Goal: Transaction & Acquisition: Obtain resource

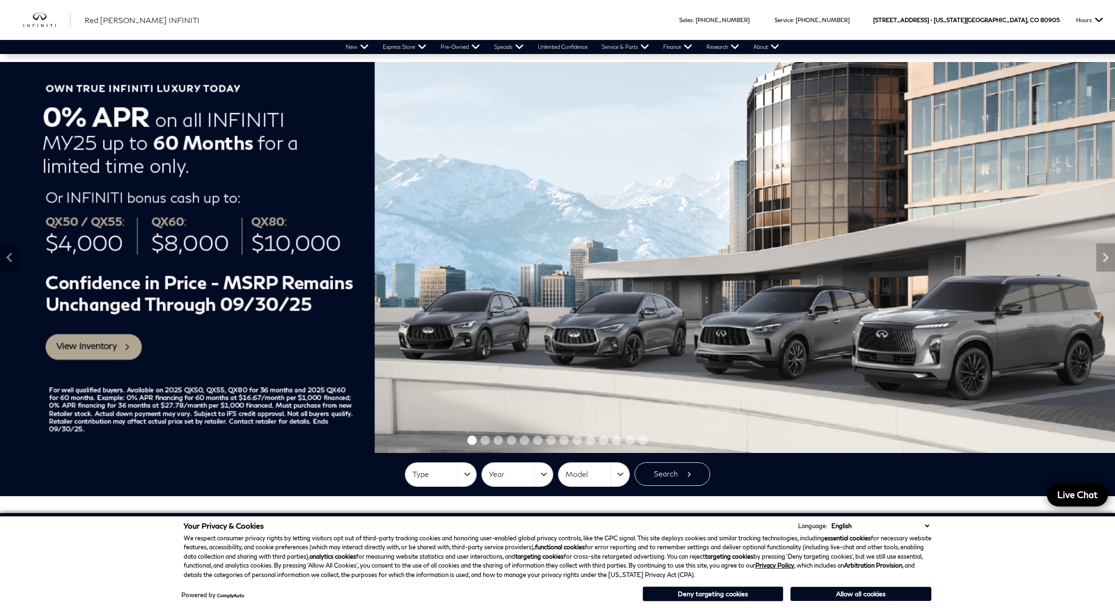
click at [456, 475] on span "Type" at bounding box center [434, 473] width 45 height 15
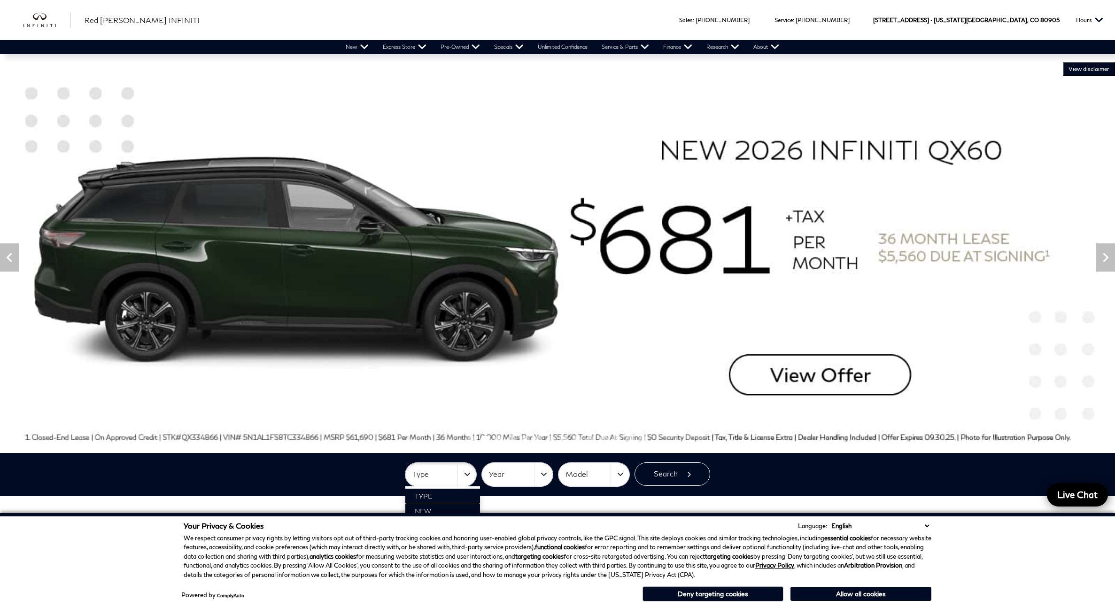
click at [428, 508] on span "New" at bounding box center [423, 511] width 16 height 8
click at [539, 475] on button "Year" at bounding box center [517, 473] width 71 height 23
click at [870, 593] on button "Allow all cookies" at bounding box center [860, 593] width 141 height 14
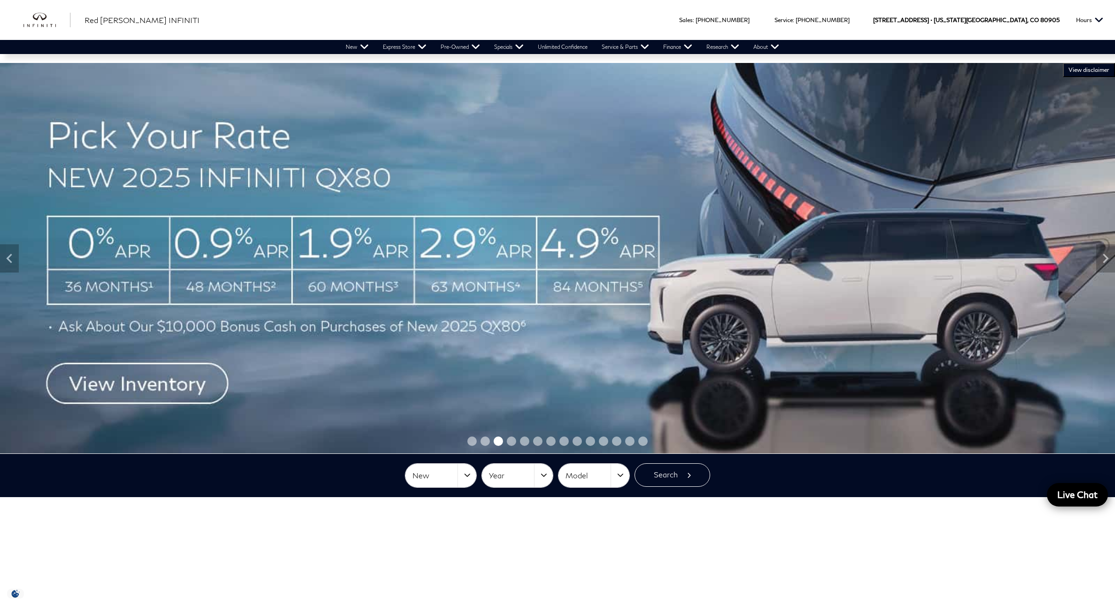
click at [520, 475] on span "Year" at bounding box center [511, 475] width 45 height 15
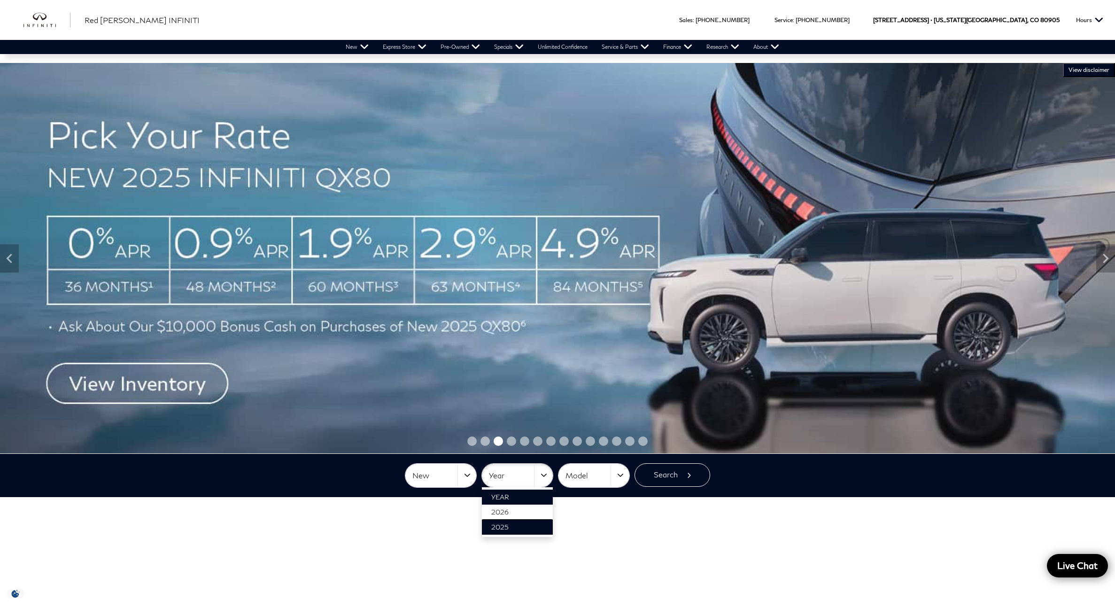
click at [511, 526] on link "2025" at bounding box center [517, 526] width 71 height 15
click at [617, 473] on button "Model" at bounding box center [593, 474] width 71 height 23
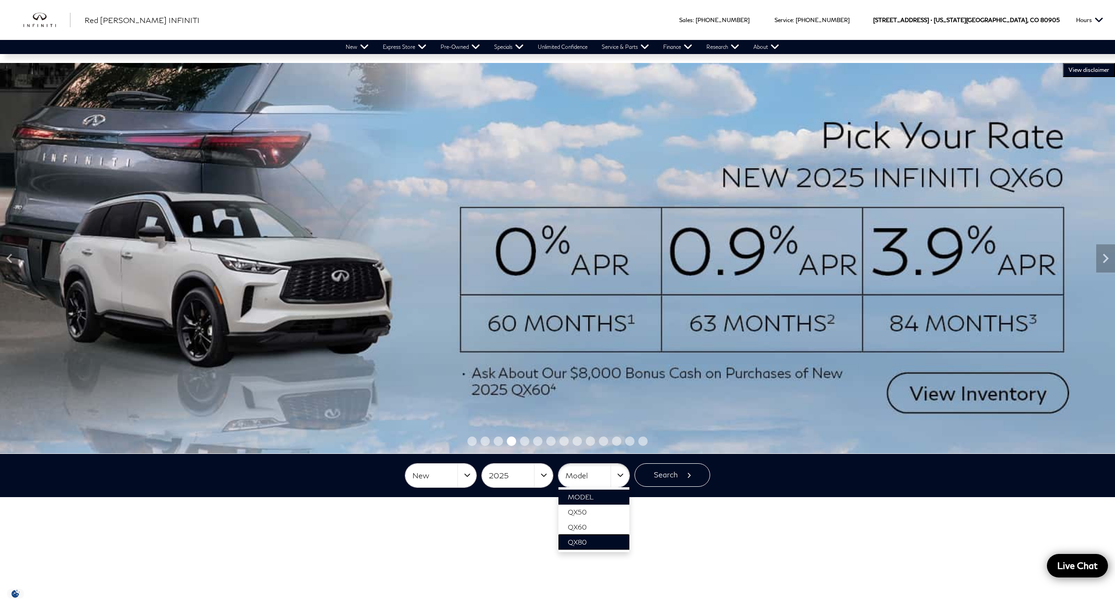
click at [581, 540] on span "QX80" at bounding box center [577, 542] width 19 height 8
click at [669, 472] on button "Search" at bounding box center [672, 474] width 76 height 23
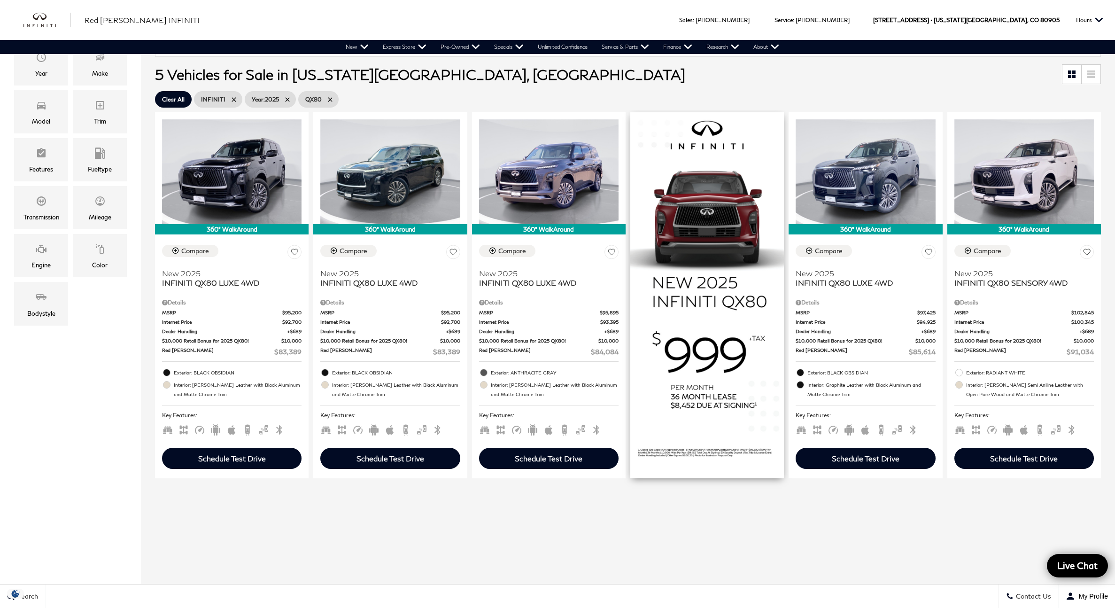
scroll to position [230, 0]
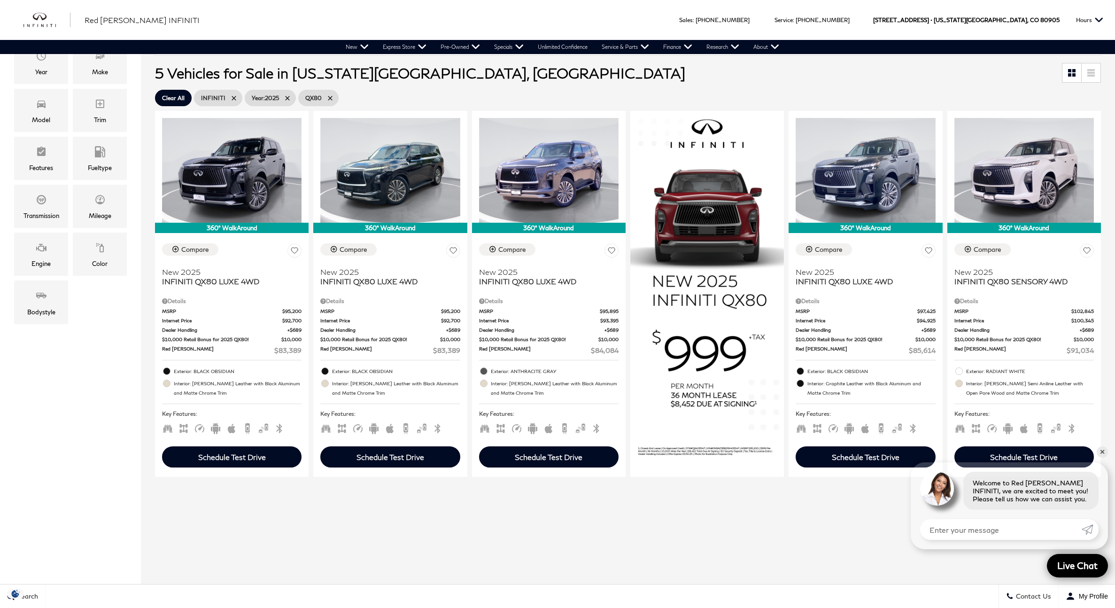
click at [291, 95] on icon at bounding box center [288, 98] width 8 height 8
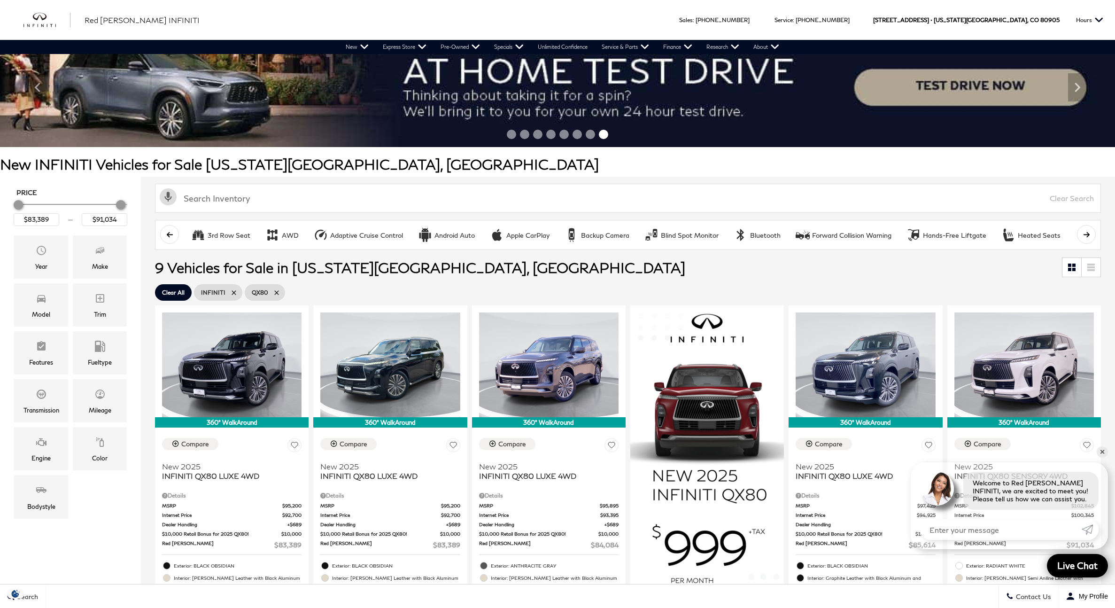
scroll to position [39, 0]
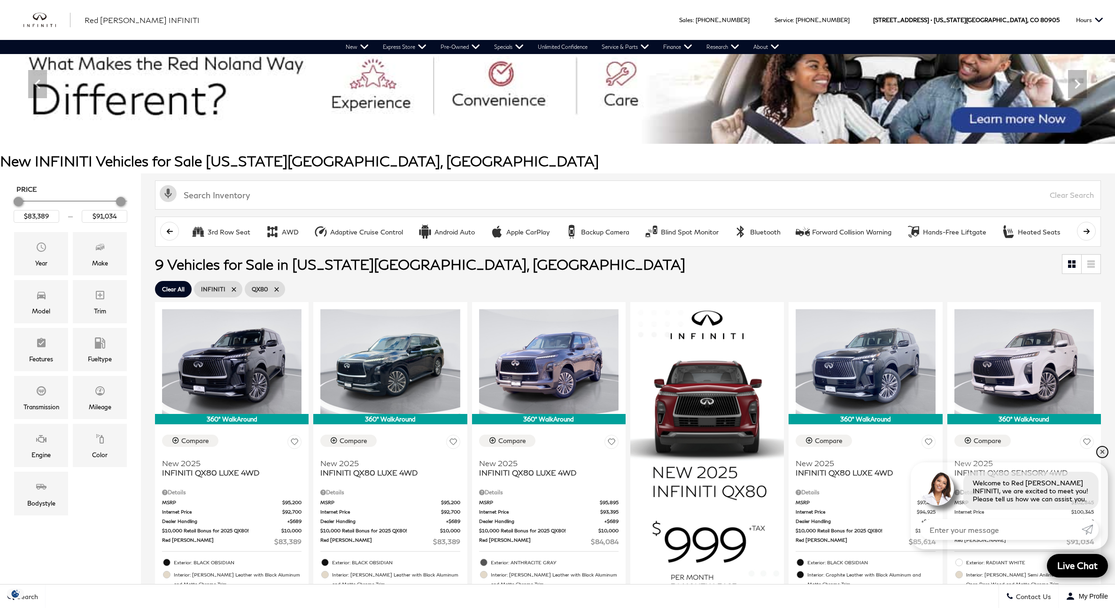
click at [1105, 450] on link "✕" at bounding box center [1101, 451] width 11 height 11
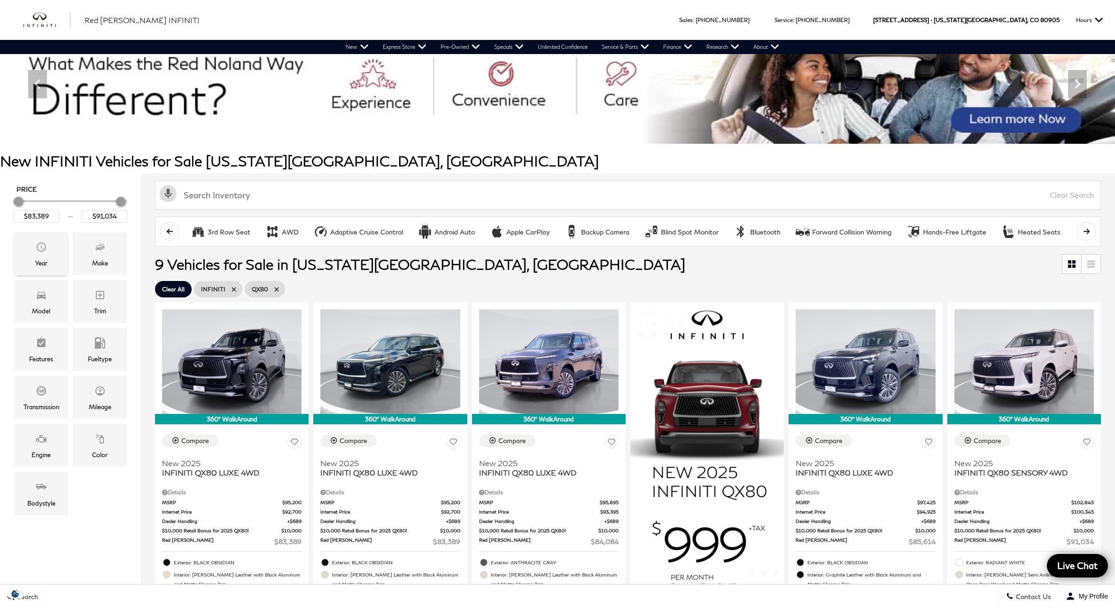
click at [54, 249] on div "Year" at bounding box center [41, 253] width 54 height 43
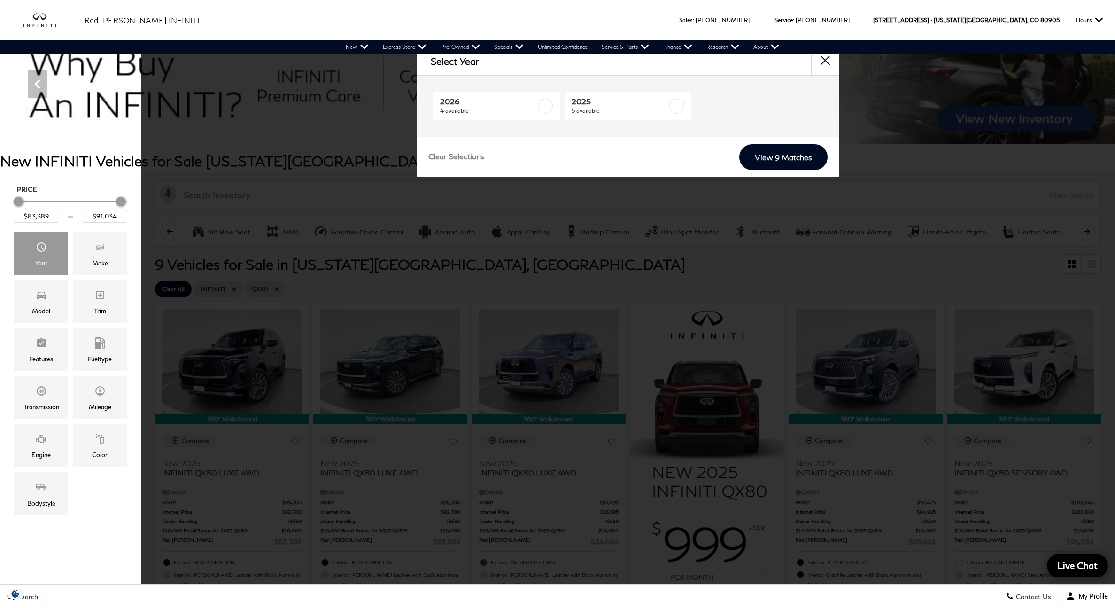
click at [824, 57] on button "close" at bounding box center [825, 61] width 28 height 28
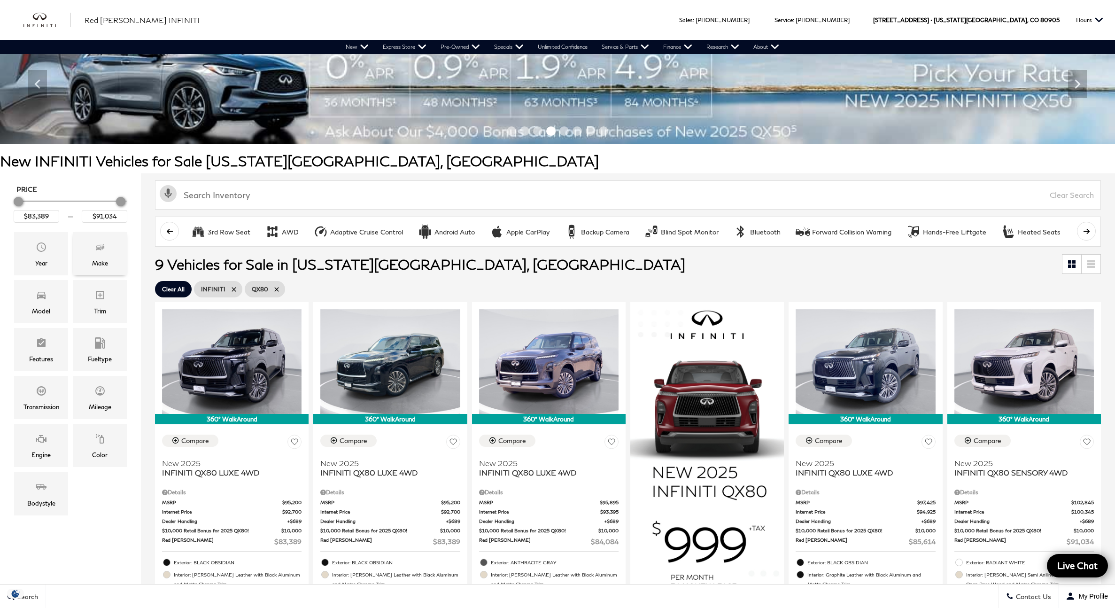
click at [101, 252] on span "Make" at bounding box center [99, 248] width 11 height 19
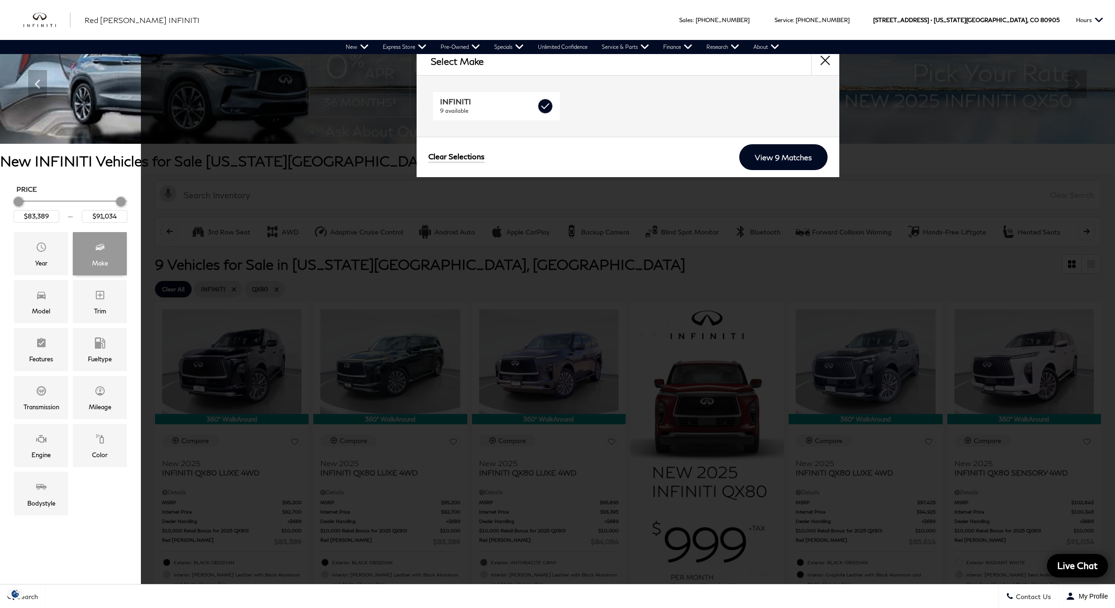
click at [101, 252] on span "Make" at bounding box center [99, 248] width 11 height 19
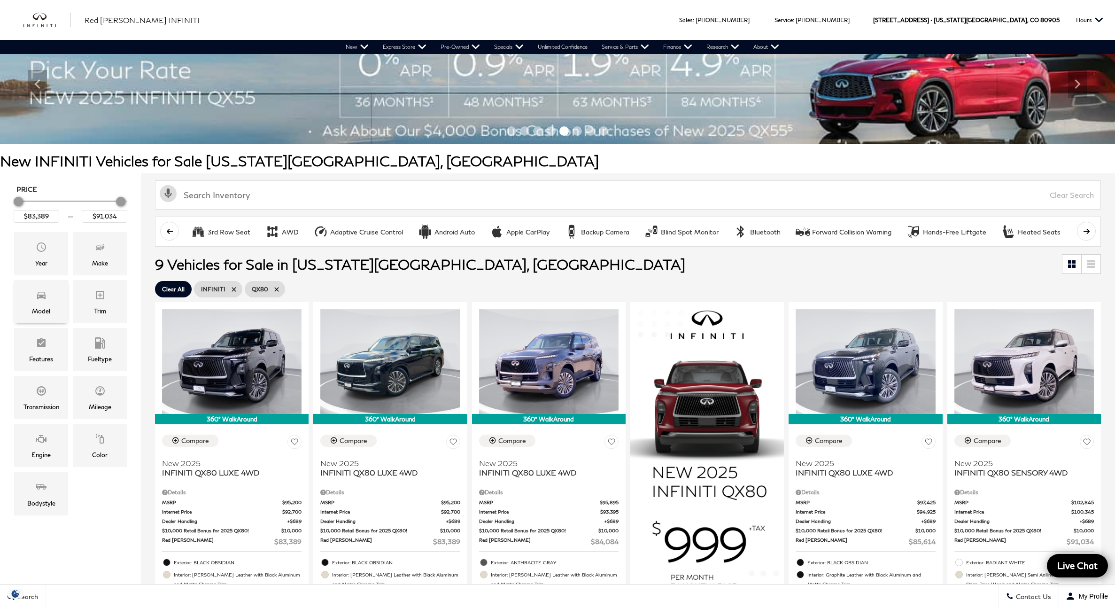
click at [49, 298] on div "Model" at bounding box center [41, 301] width 54 height 43
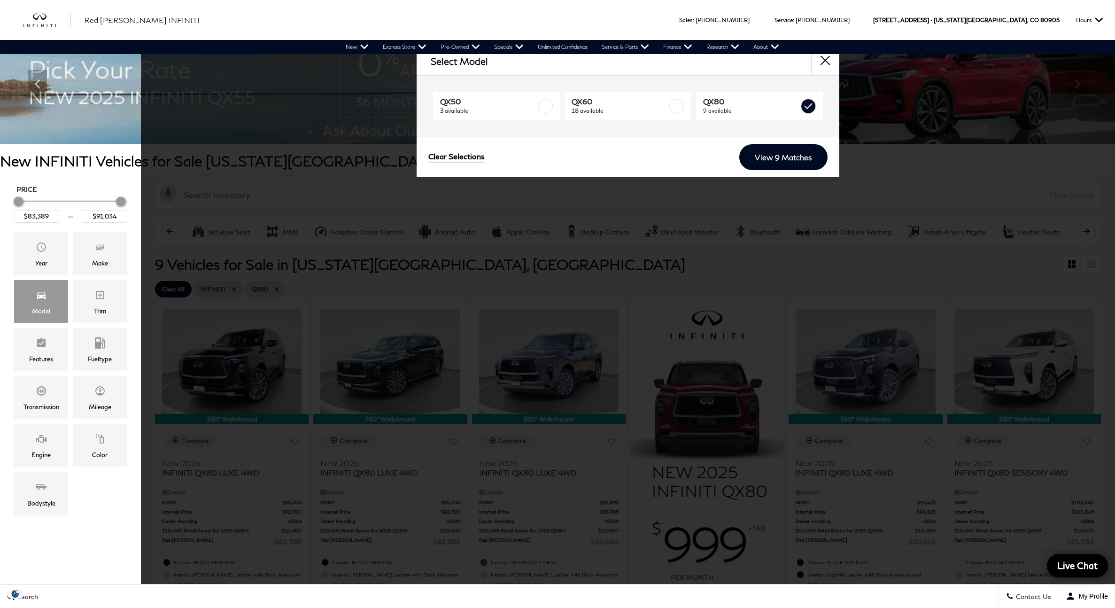
click at [825, 58] on button "close" at bounding box center [825, 61] width 28 height 28
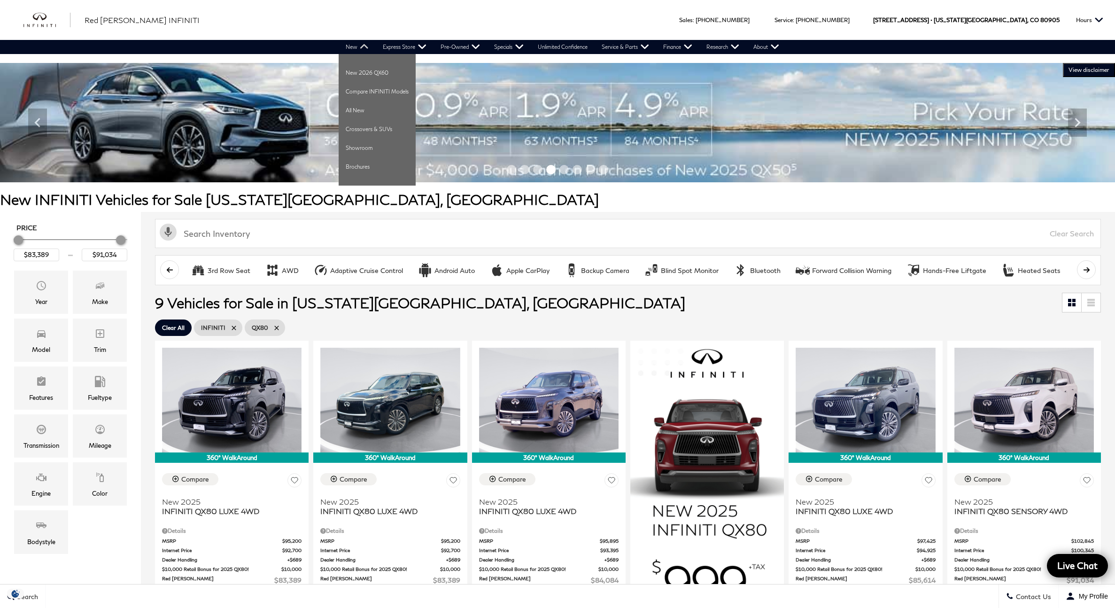
scroll to position [0, 0]
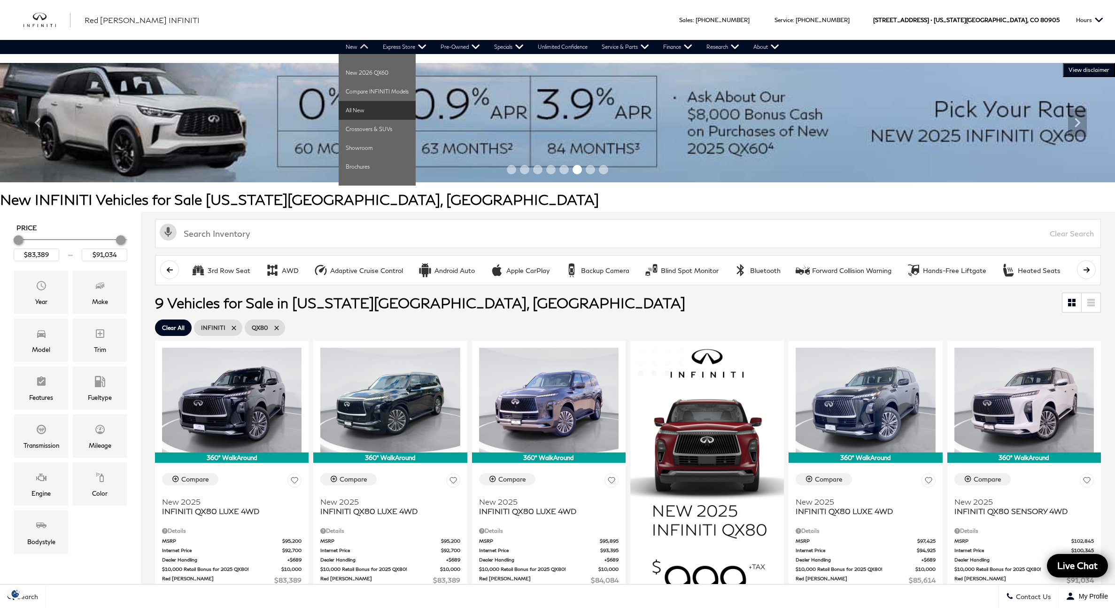
click at [354, 110] on link "All New" at bounding box center [377, 110] width 77 height 19
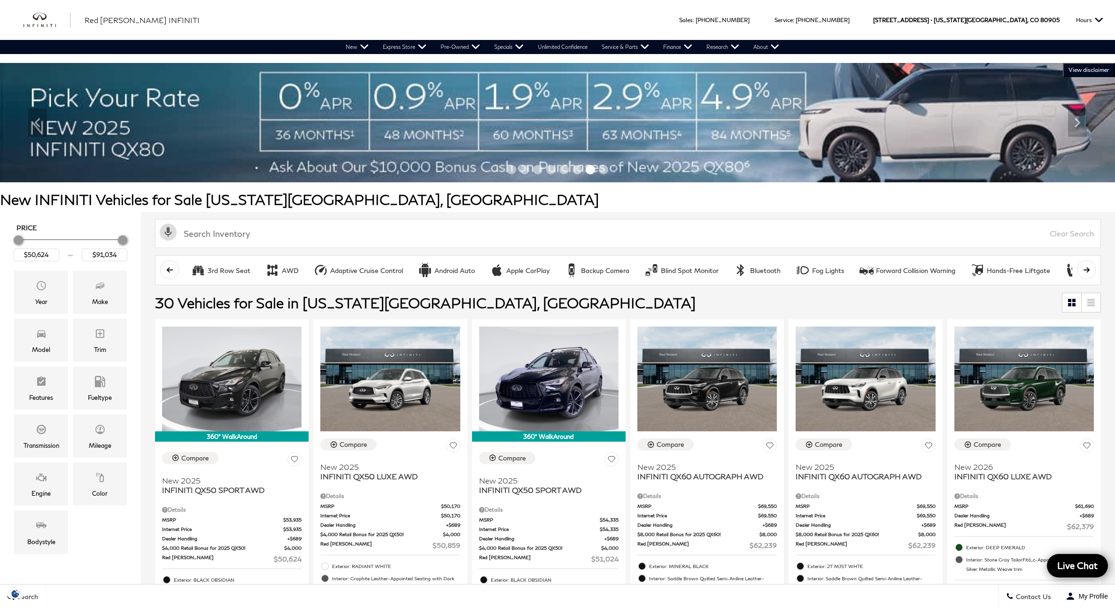
click at [38, 16] on img "infiniti" at bounding box center [46, 20] width 47 height 15
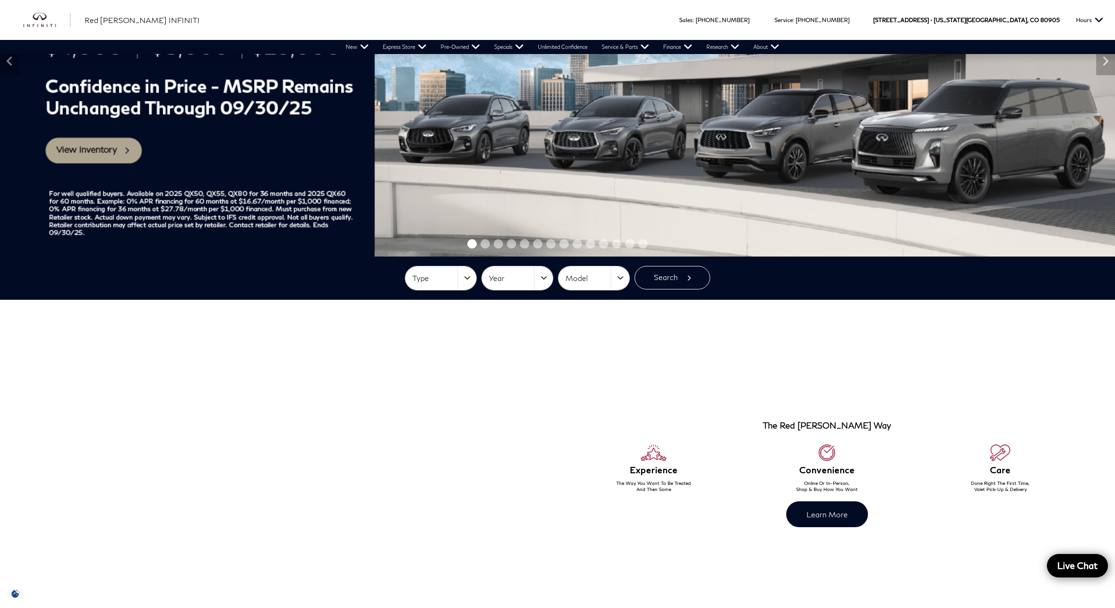
scroll to position [198, 0]
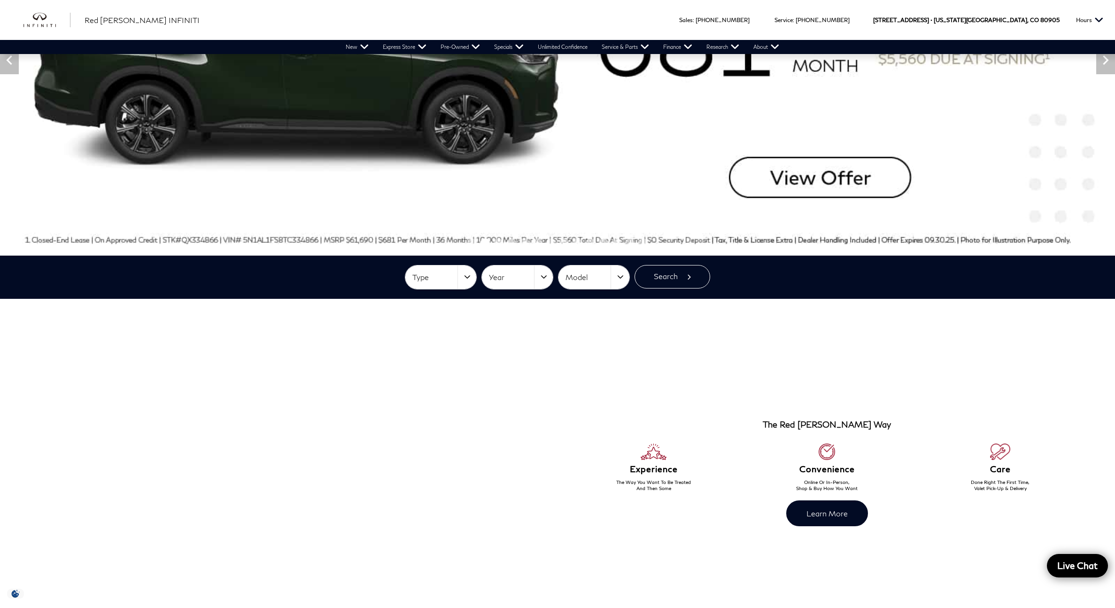
click at [468, 275] on button "Type" at bounding box center [440, 276] width 71 height 23
click at [425, 308] on link "New" at bounding box center [442, 313] width 75 height 15
click at [545, 274] on button "Year" at bounding box center [517, 276] width 71 height 23
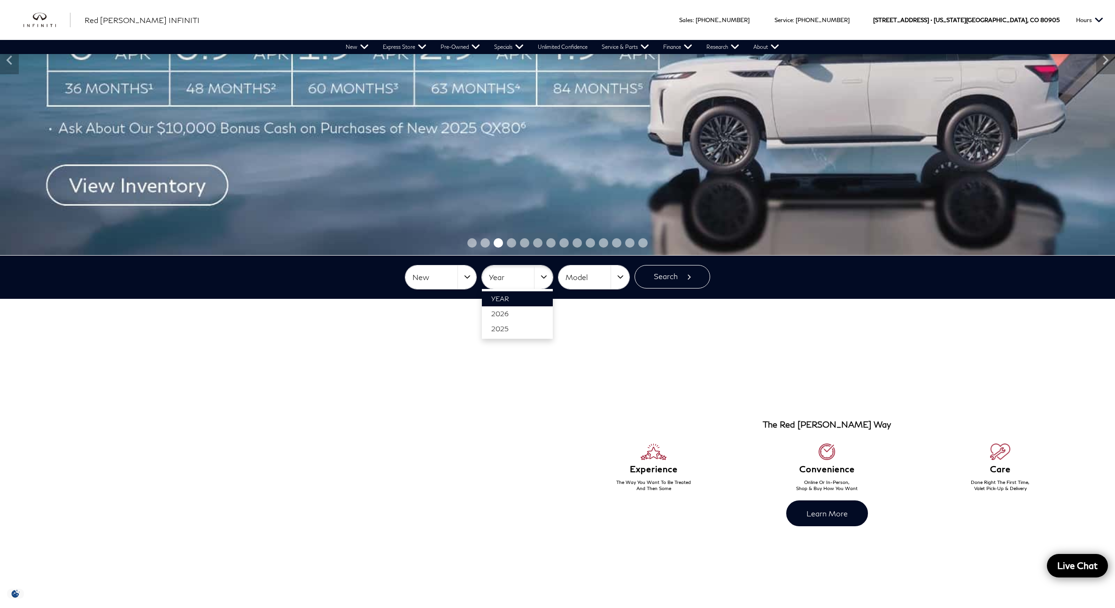
click at [570, 335] on section "The Red Noland Way Experience The Way You Want To Be Treated And Then Some Conv…" at bounding box center [557, 468] width 1115 height 339
click at [622, 274] on button "Model" at bounding box center [593, 276] width 71 height 23
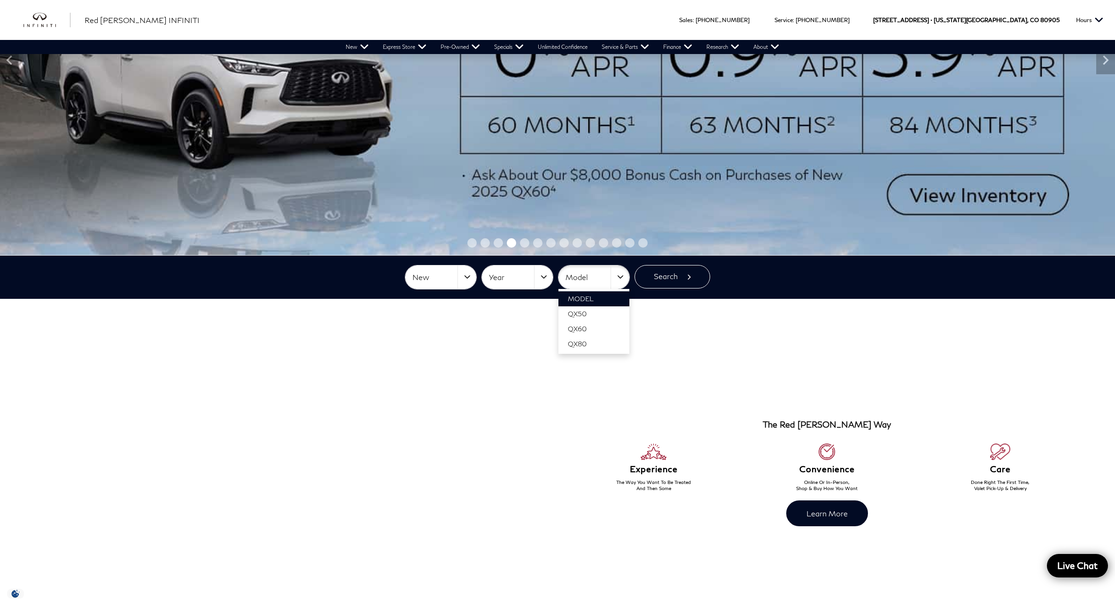
click at [665, 348] on section "The Red Noland Way Experience The Way You Want To Be Treated And Then Some Conv…" at bounding box center [557, 468] width 1115 height 339
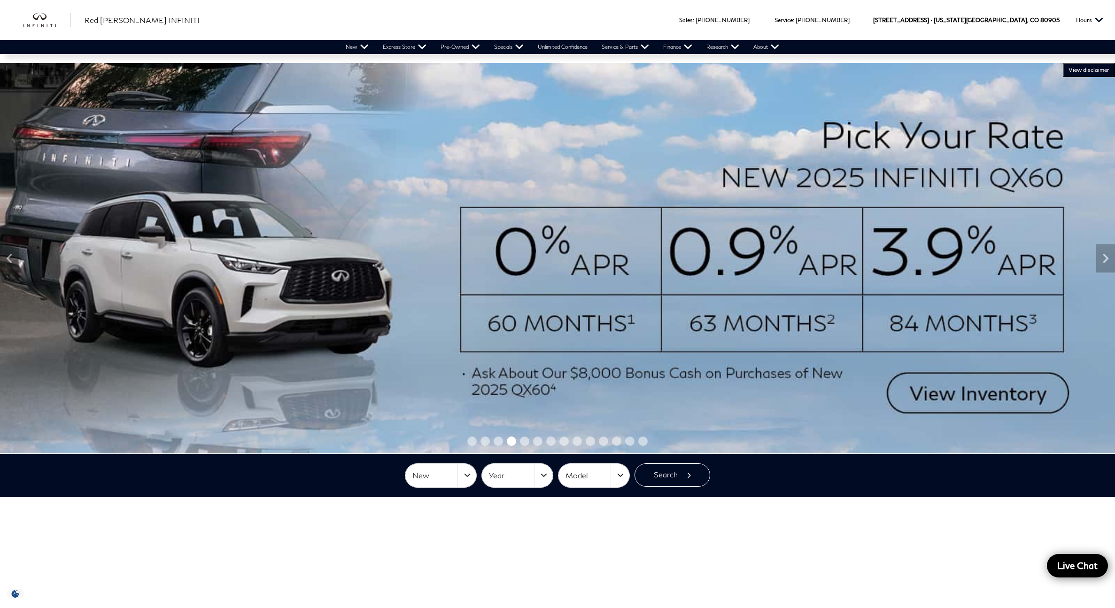
scroll to position [0, 0]
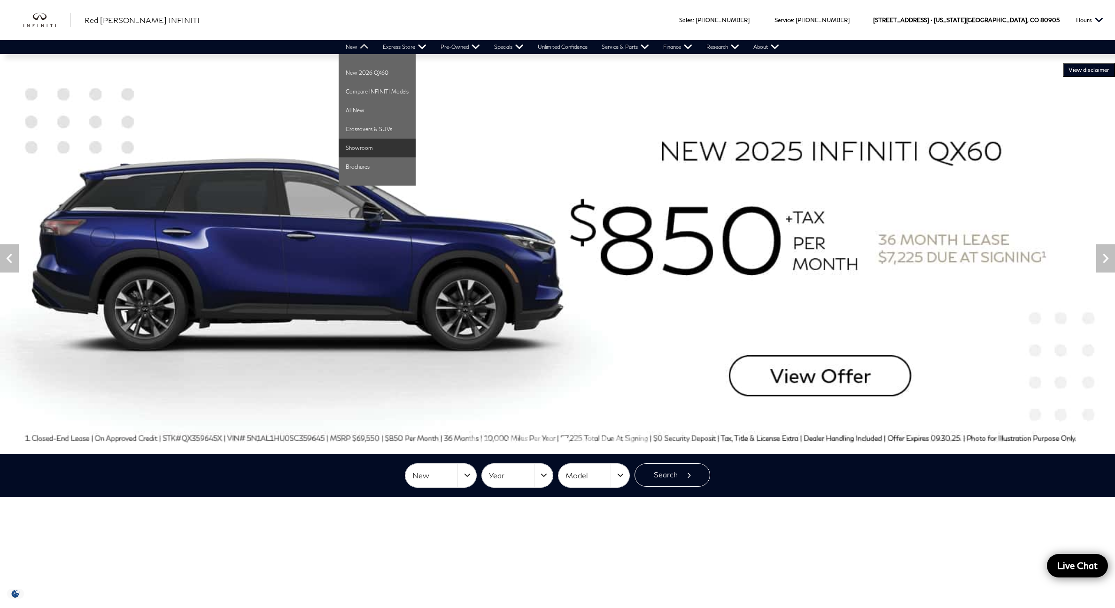
click at [363, 147] on link "Showroom" at bounding box center [377, 148] width 77 height 19
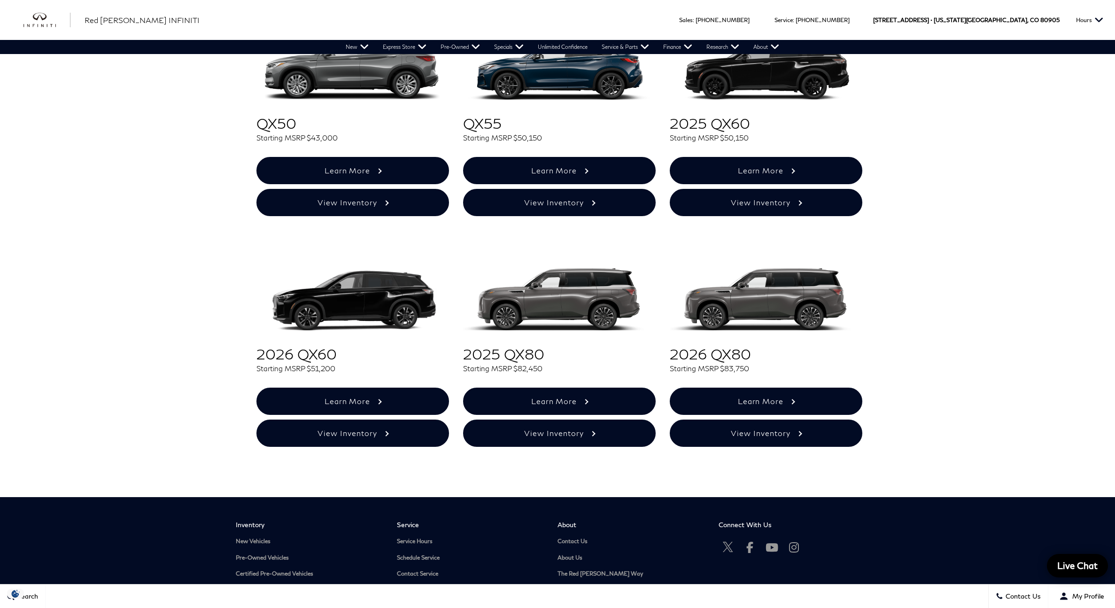
scroll to position [54, 0]
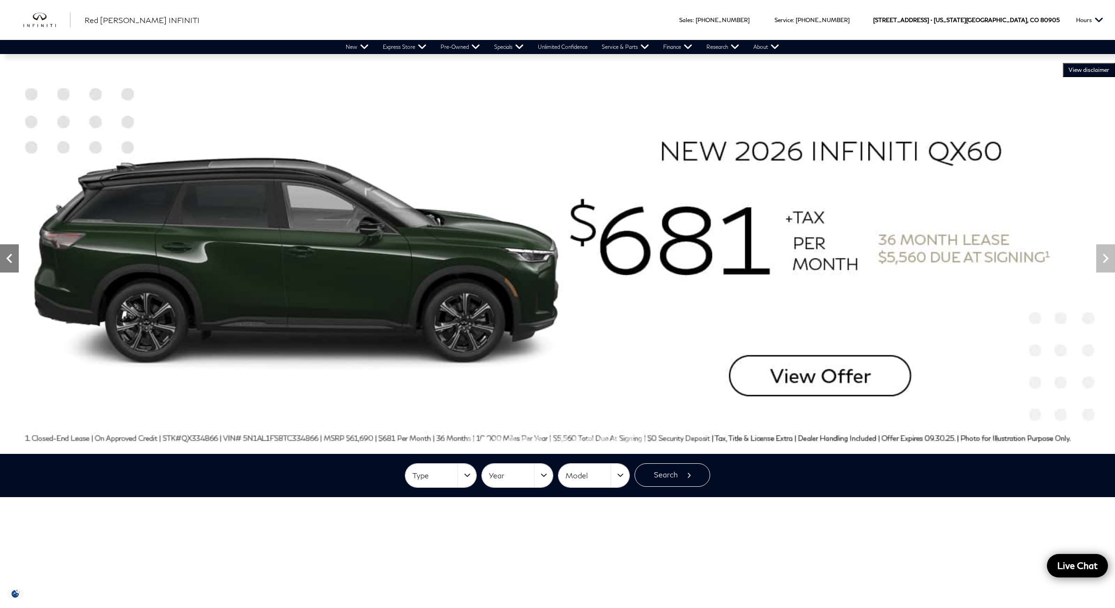
click at [10, 259] on icon "Previous" at bounding box center [9, 258] width 6 height 9
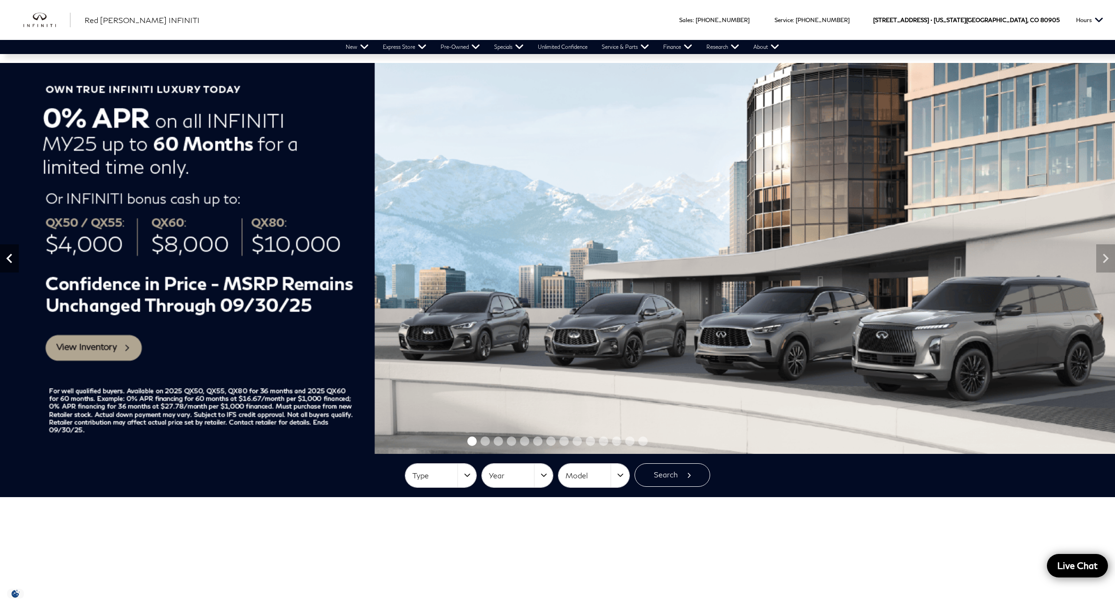
click at [7, 255] on icon "Previous" at bounding box center [9, 258] width 19 height 19
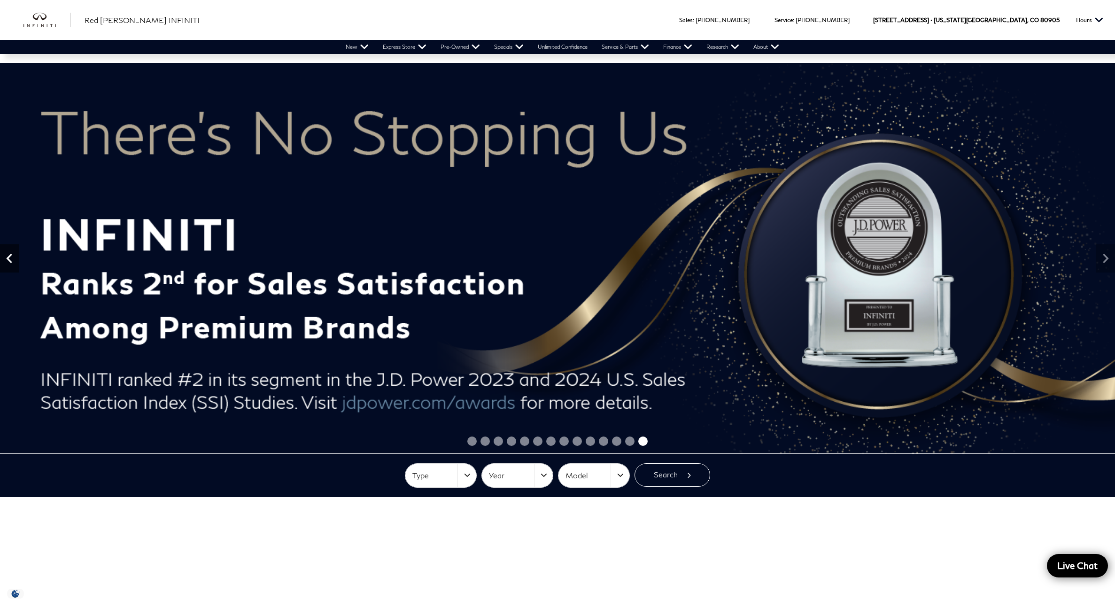
click at [7, 255] on icon "Previous" at bounding box center [9, 258] width 19 height 19
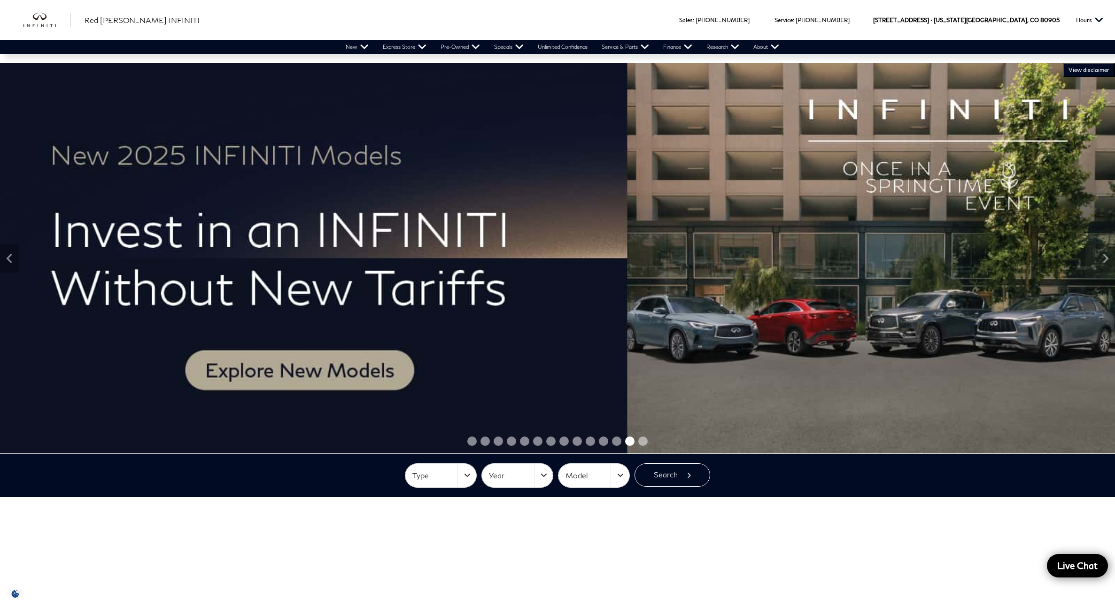
click at [280, 365] on img at bounding box center [557, 258] width 1115 height 390
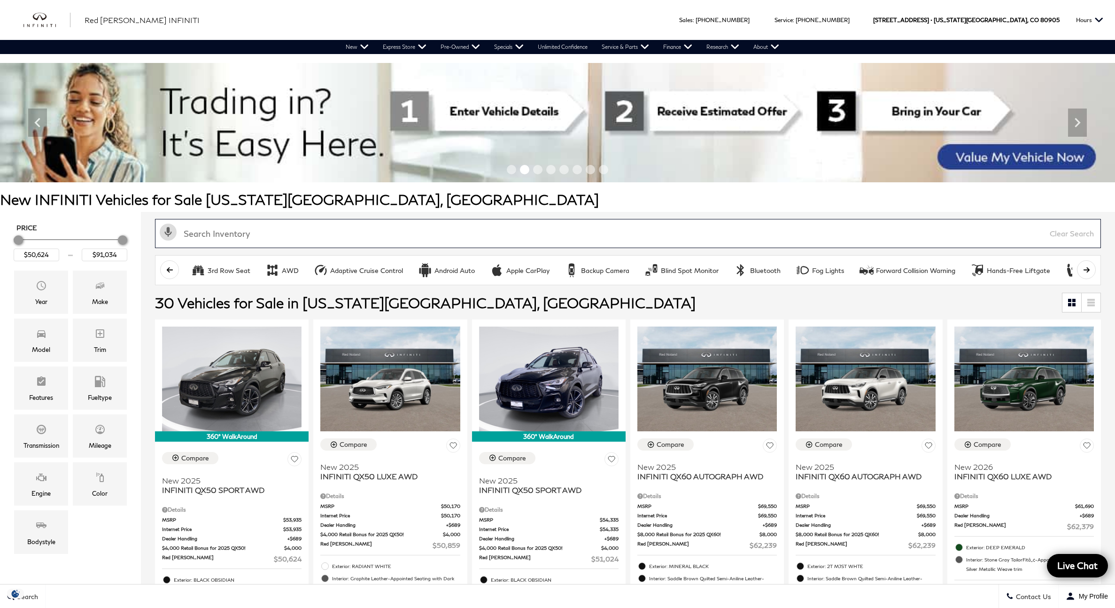
click at [234, 233] on input "text" at bounding box center [628, 233] width 946 height 29
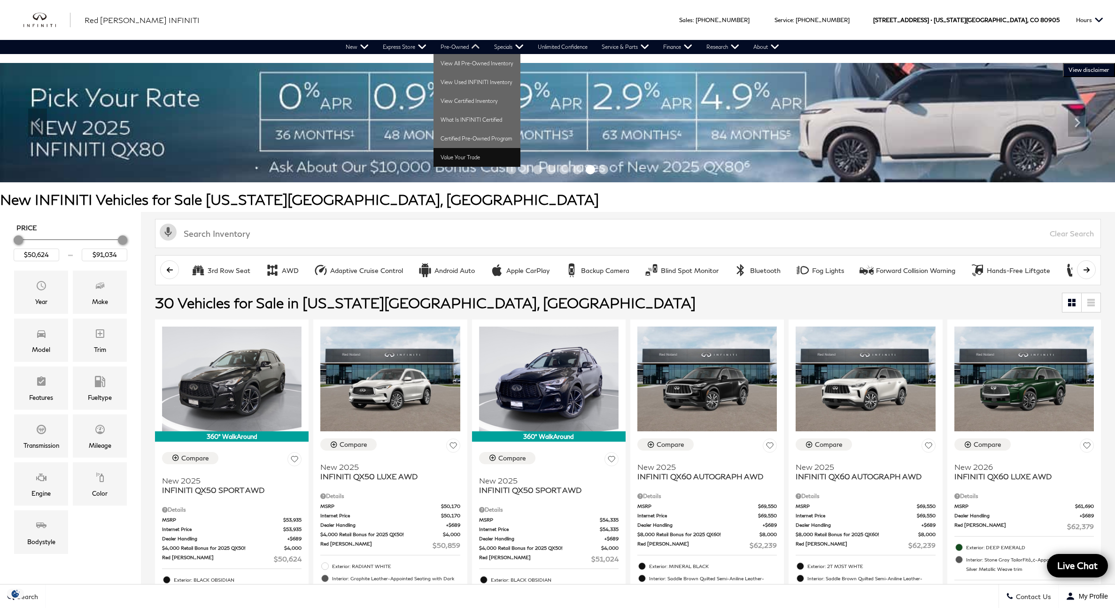
click at [462, 155] on link "Value Your Trade" at bounding box center [476, 157] width 87 height 19
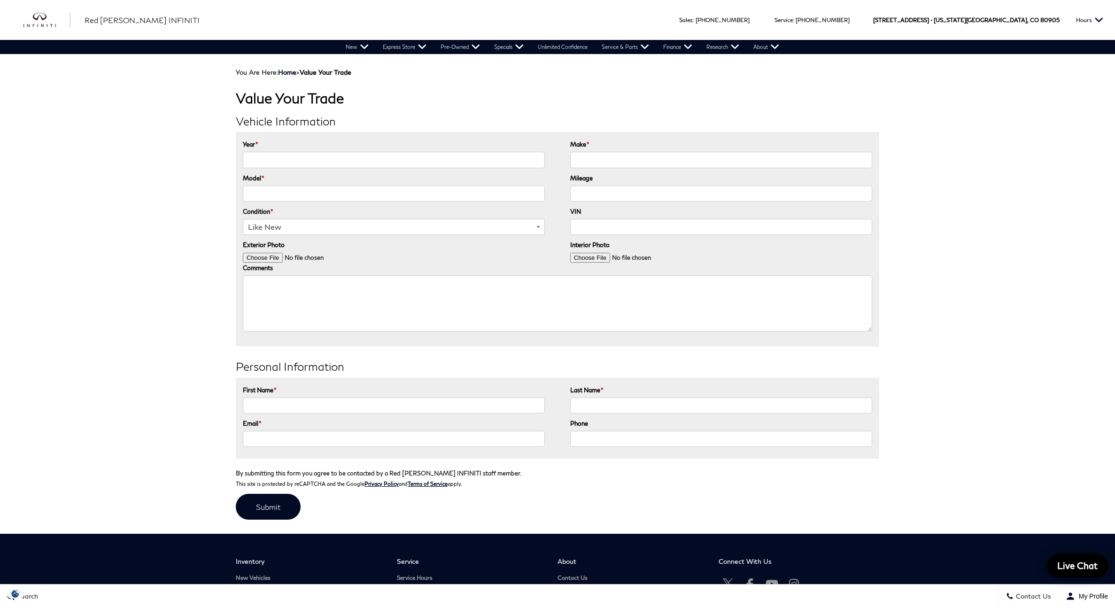
click at [276, 160] on input "Year *" at bounding box center [394, 160] width 302 height 16
type input "2012"
click at [646, 160] on input "Make *" at bounding box center [721, 160] width 302 height 16
